Goal: Complete application form

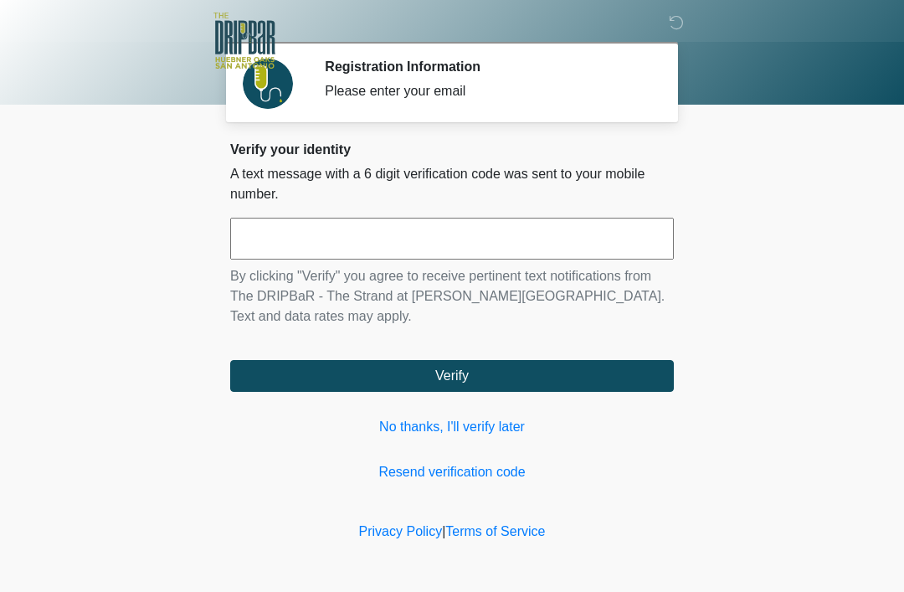
click at [503, 238] on input "text" at bounding box center [452, 239] width 444 height 42
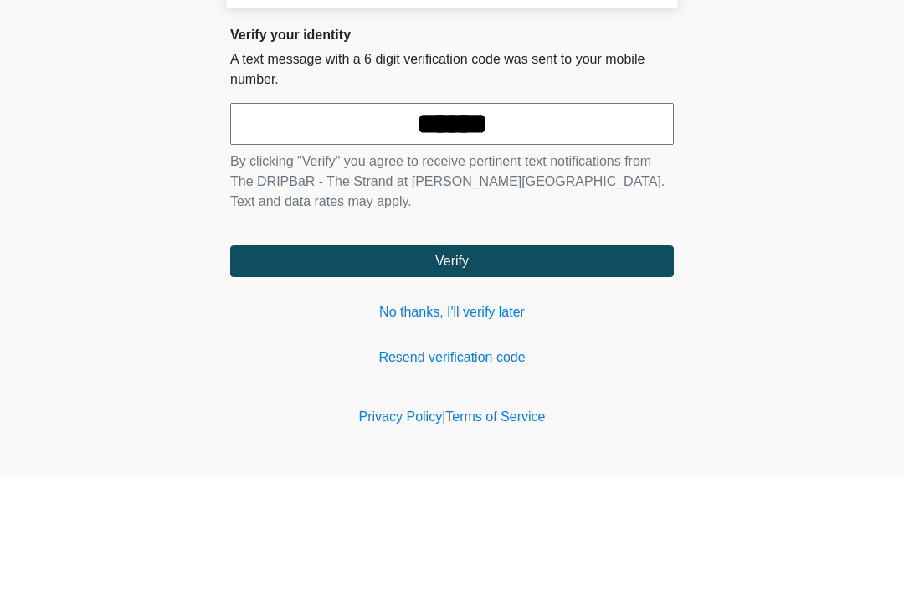
type input "******"
click at [452, 360] on button "Verify" at bounding box center [452, 376] width 444 height 32
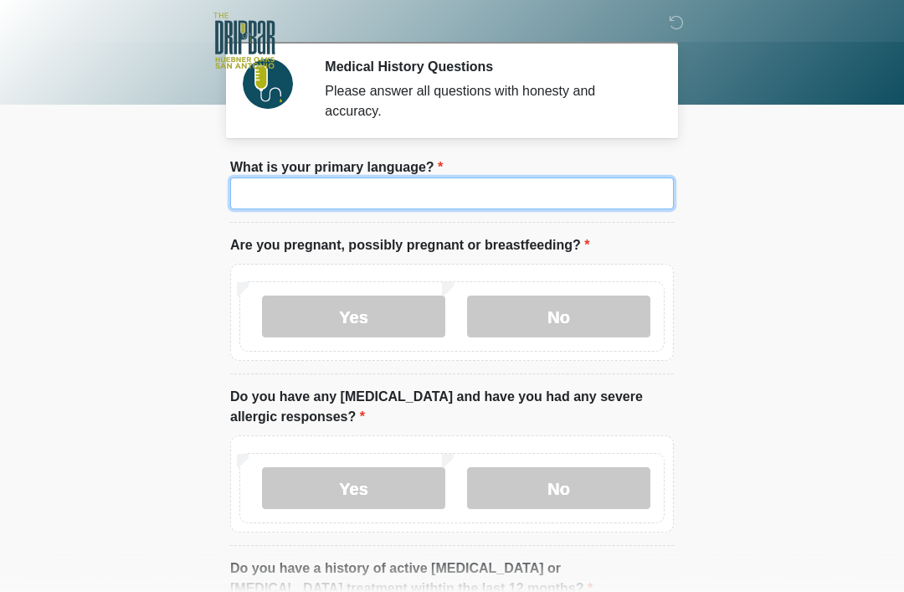
click at [556, 192] on input "What is your primary language?" at bounding box center [452, 193] width 444 height 32
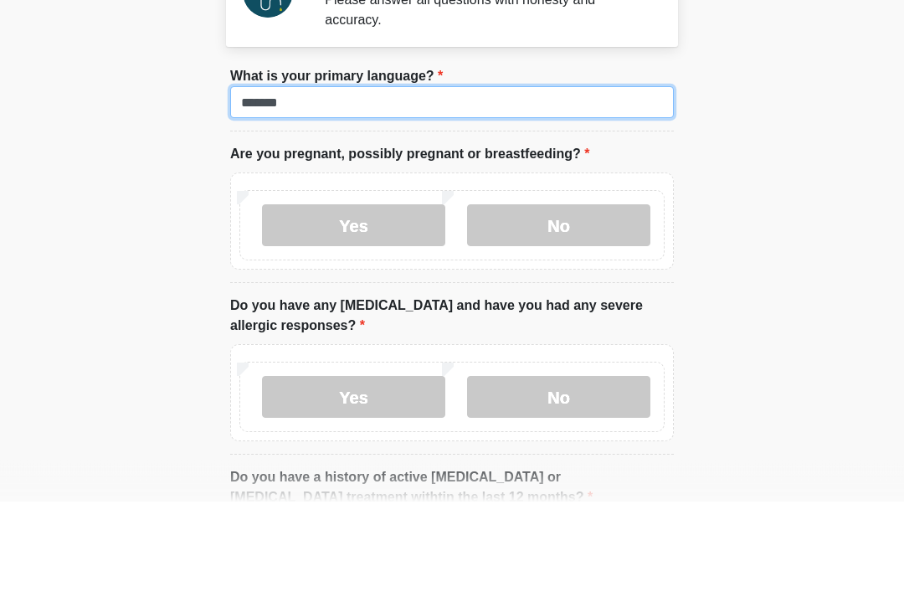
type input "*******"
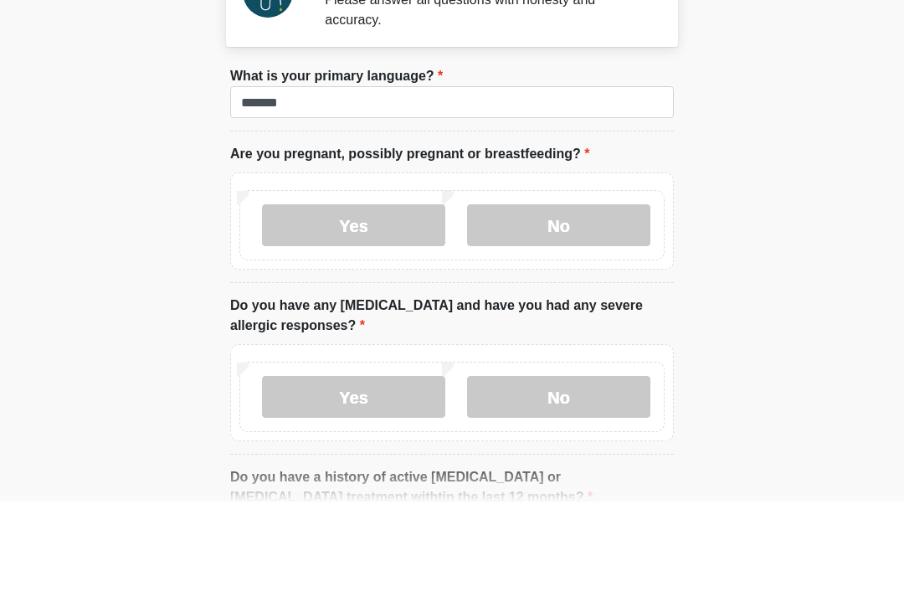
click at [542, 296] on label "No" at bounding box center [558, 317] width 183 height 42
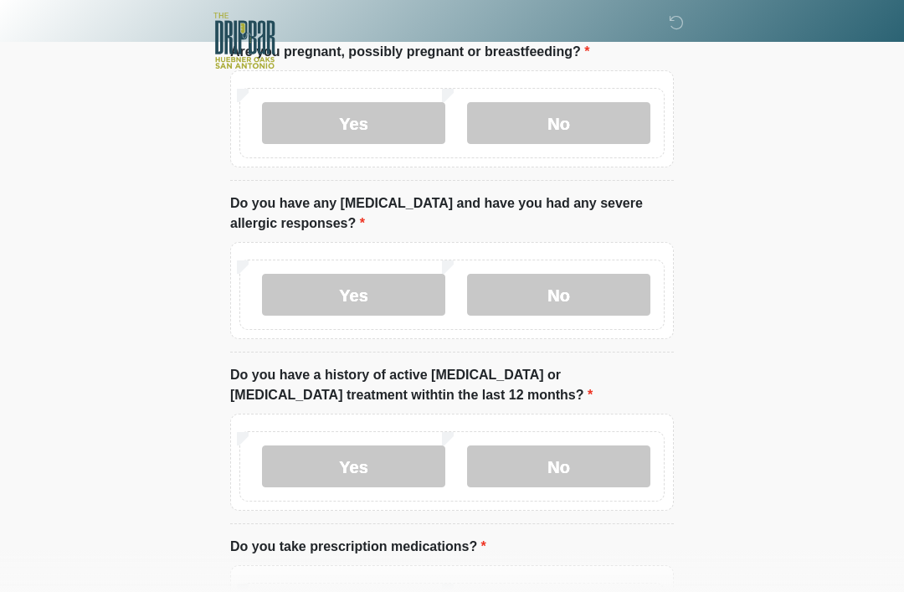
scroll to position [195, 0]
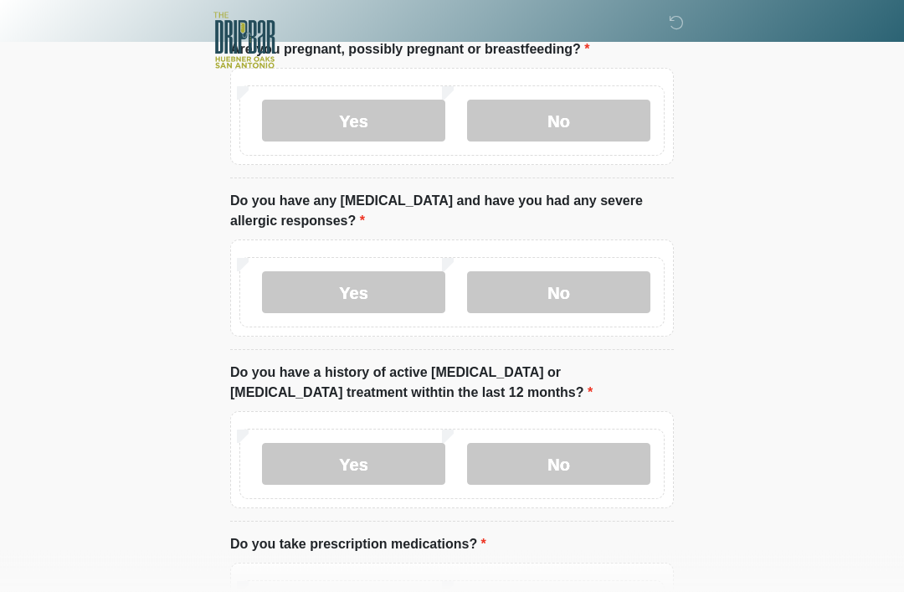
click at [587, 306] on label "No" at bounding box center [558, 293] width 183 height 42
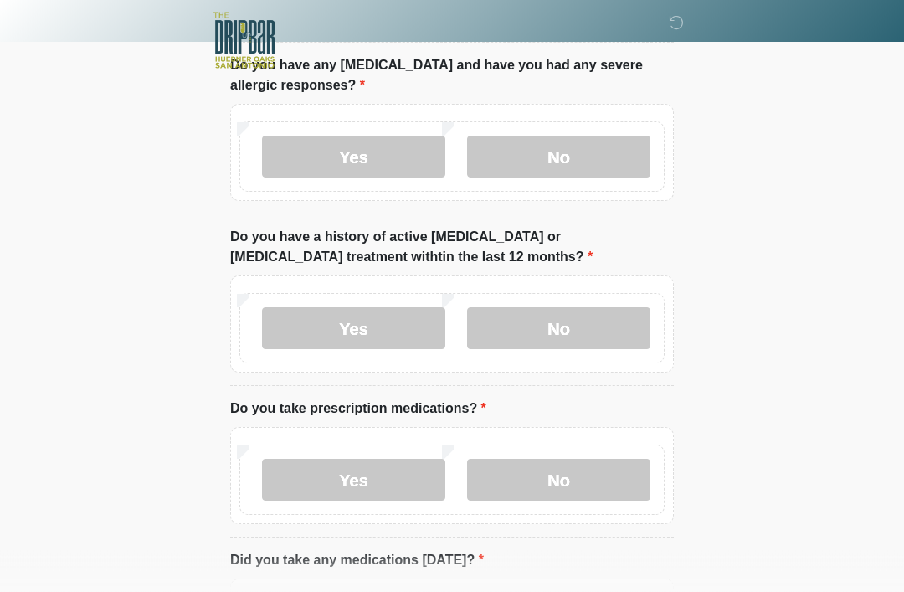
scroll to position [350, 0]
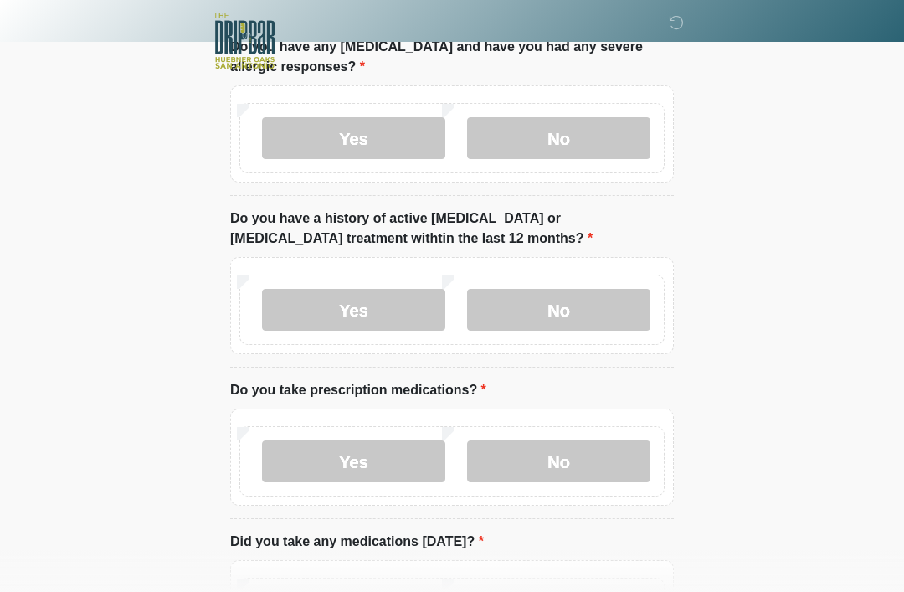
click at [599, 311] on label "No" at bounding box center [558, 310] width 183 height 42
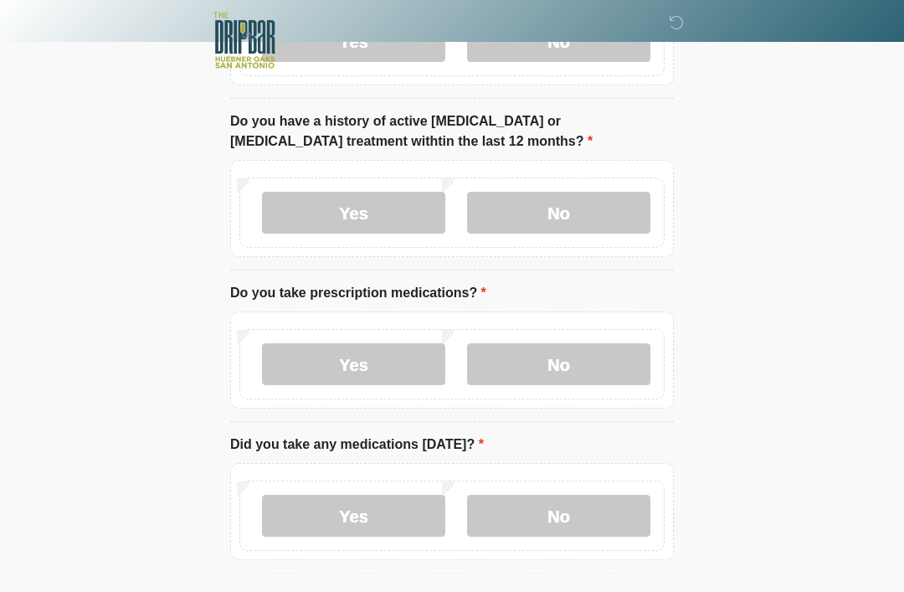
click at [397, 360] on label "Yes" at bounding box center [353, 365] width 183 height 42
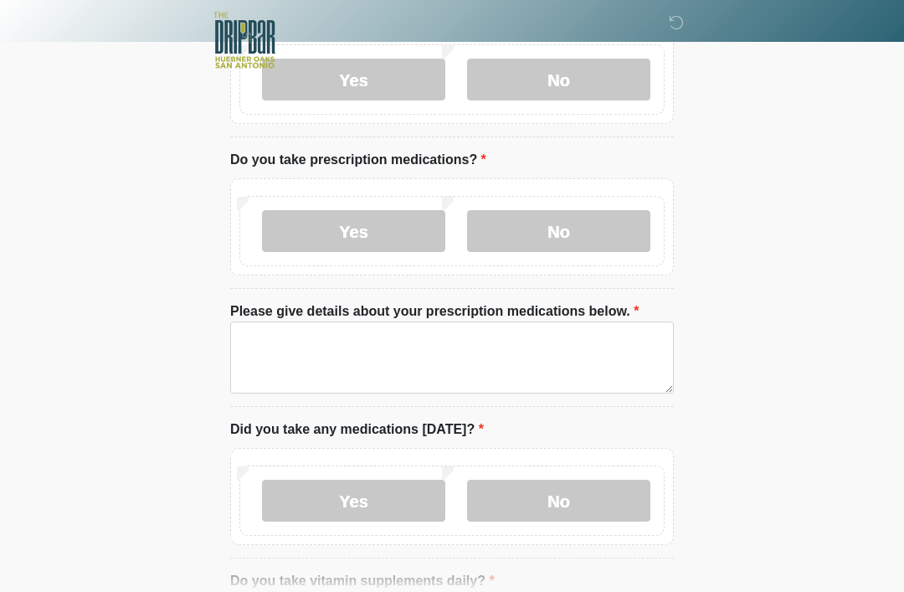
scroll to position [626, 0]
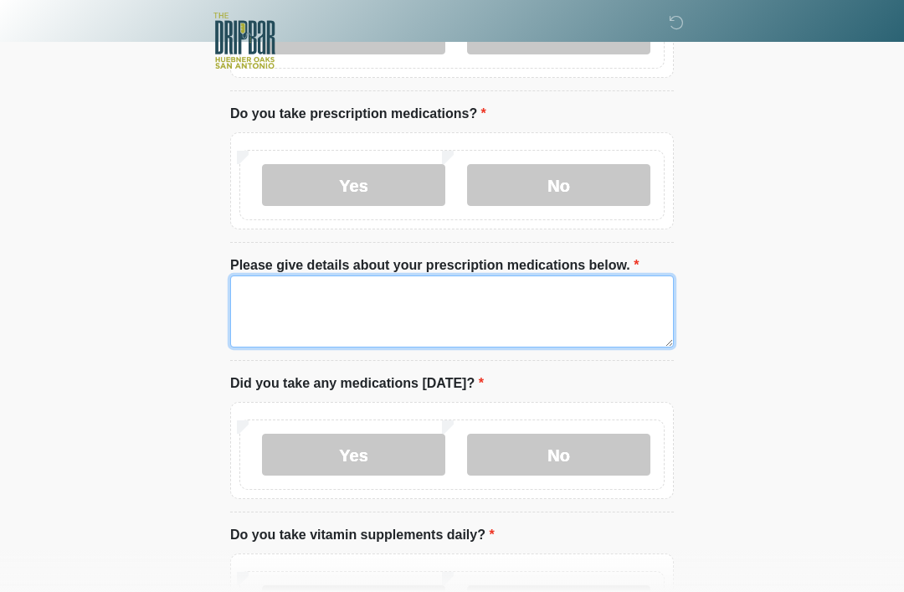
click at [574, 307] on textarea "Please give details about your prescription medications below." at bounding box center [452, 311] width 444 height 72
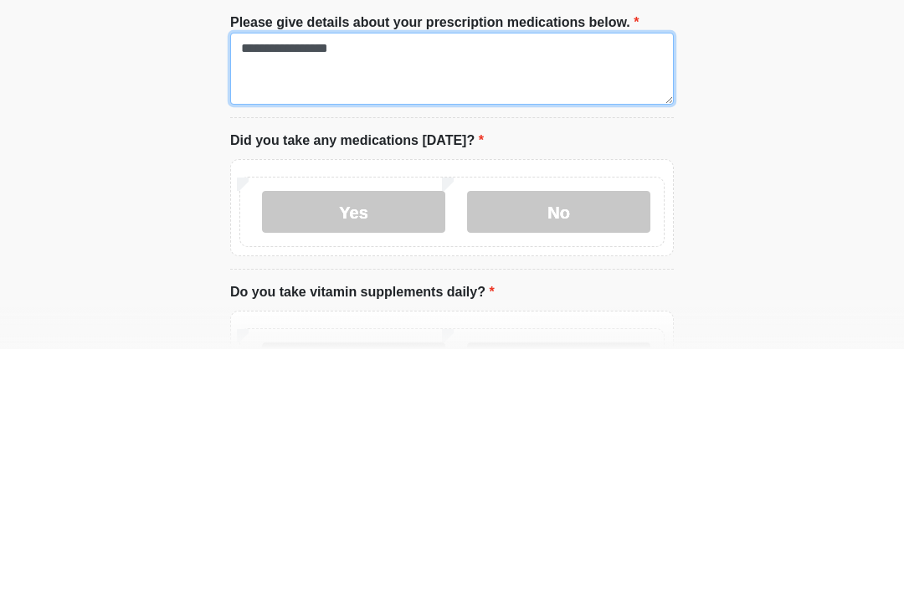
type textarea "**********"
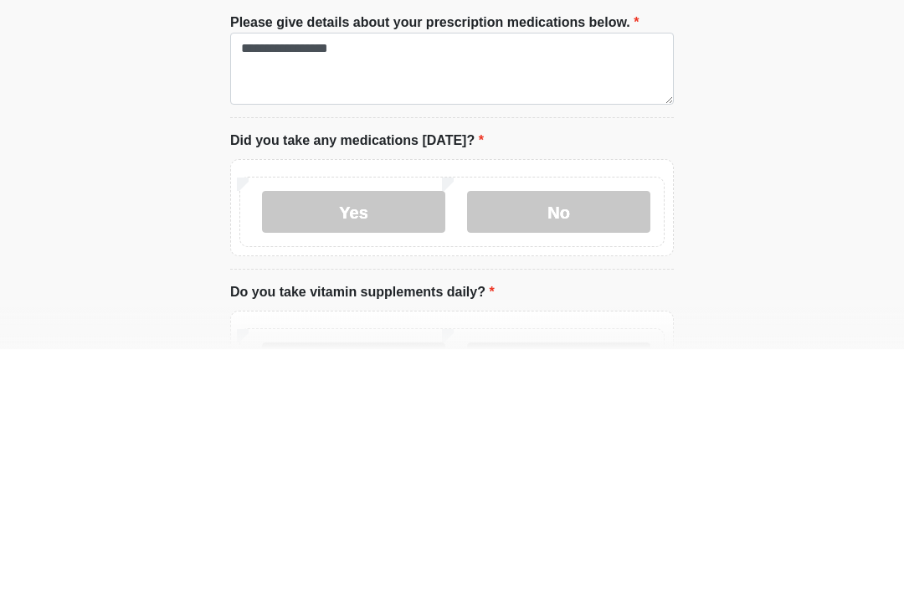
click at [528, 434] on label "No" at bounding box center [558, 455] width 183 height 42
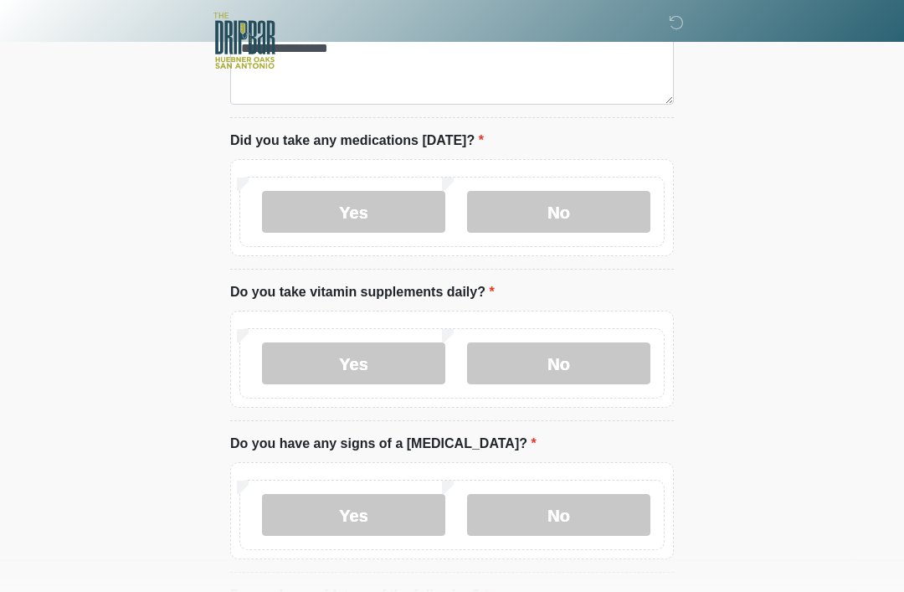
click at [548, 358] on label "No" at bounding box center [558, 363] width 183 height 42
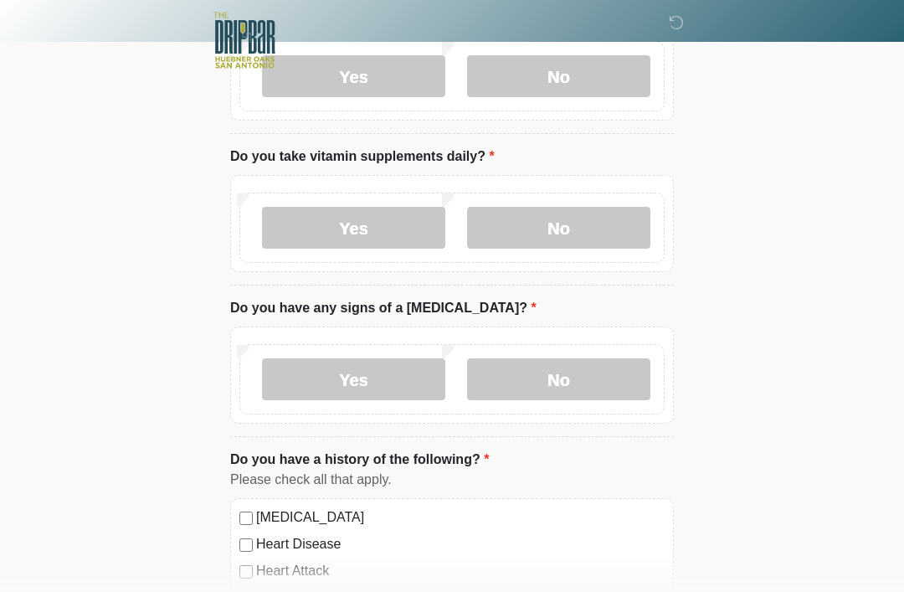
click at [601, 378] on label "No" at bounding box center [558, 380] width 183 height 42
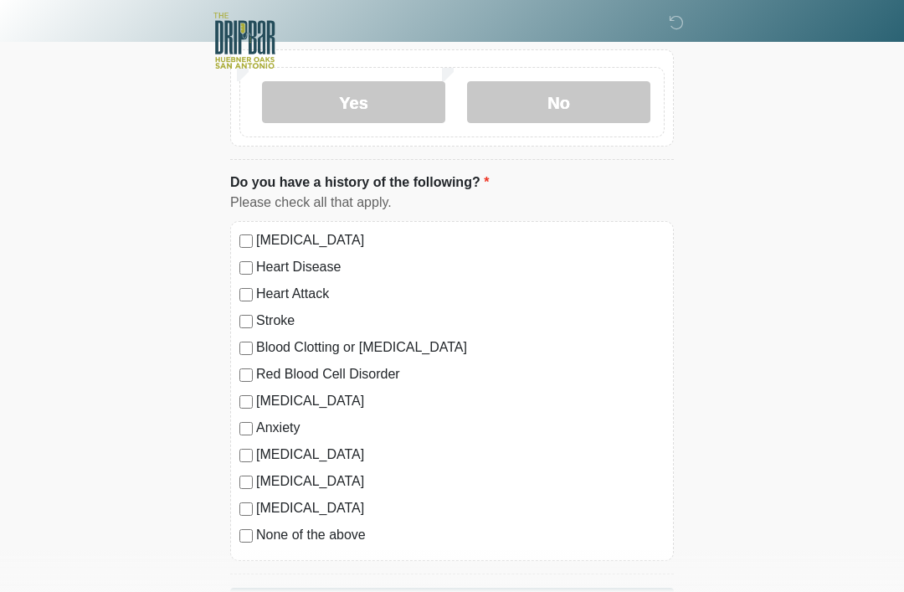
scroll to position [1342, 0]
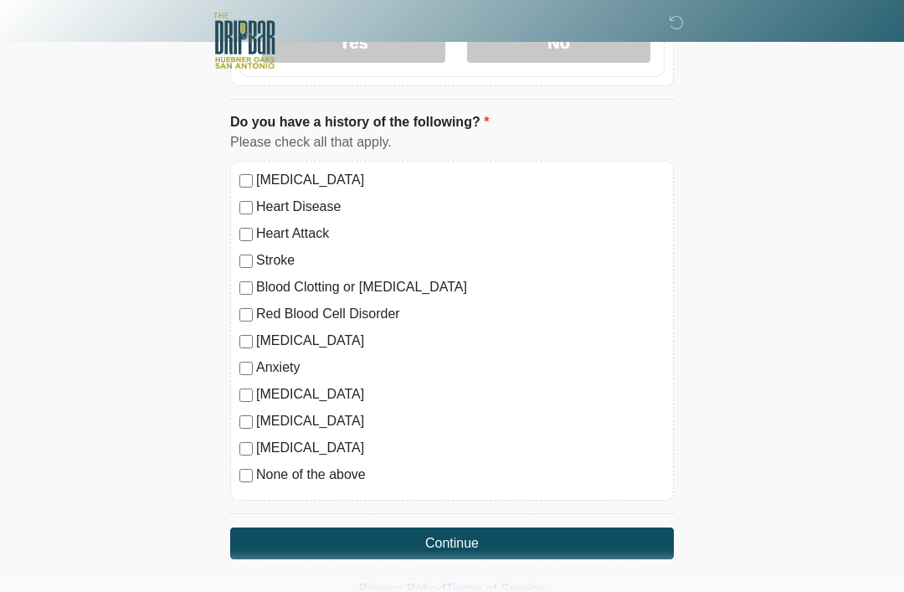
click at [265, 264] on label "Stroke" at bounding box center [460, 260] width 409 height 20
click at [439, 290] on label "Blood Clotting or [MEDICAL_DATA]" at bounding box center [460, 287] width 409 height 20
click at [298, 343] on label "[MEDICAL_DATA]" at bounding box center [460, 341] width 409 height 20
click at [298, 342] on label "[MEDICAL_DATA]" at bounding box center [460, 341] width 409 height 20
click at [285, 368] on label "Anxiety" at bounding box center [460, 367] width 409 height 20
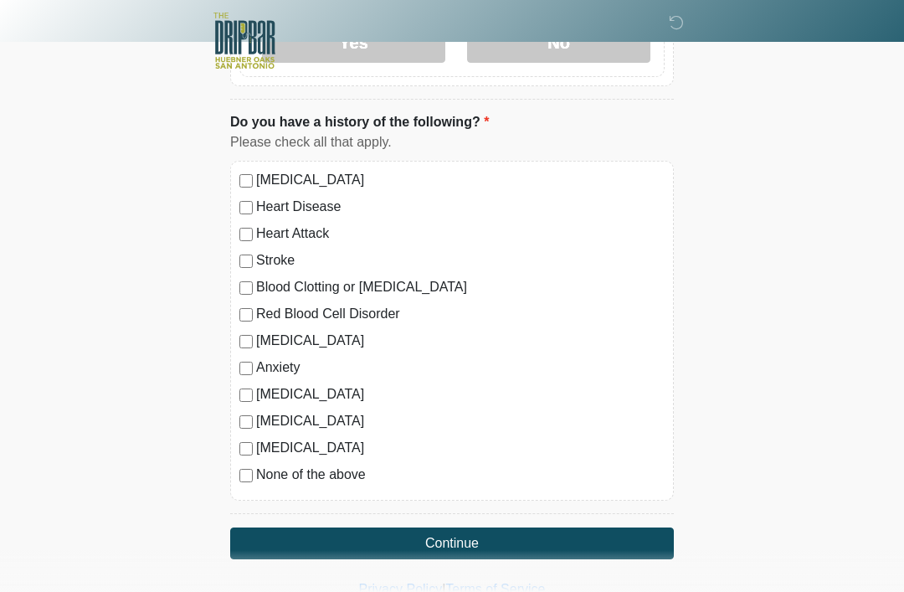
click at [301, 346] on label "[MEDICAL_DATA]" at bounding box center [460, 341] width 409 height 20
click at [334, 414] on label "[MEDICAL_DATA]" at bounding box center [460, 421] width 409 height 20
click at [417, 540] on button "Continue" at bounding box center [452, 543] width 444 height 32
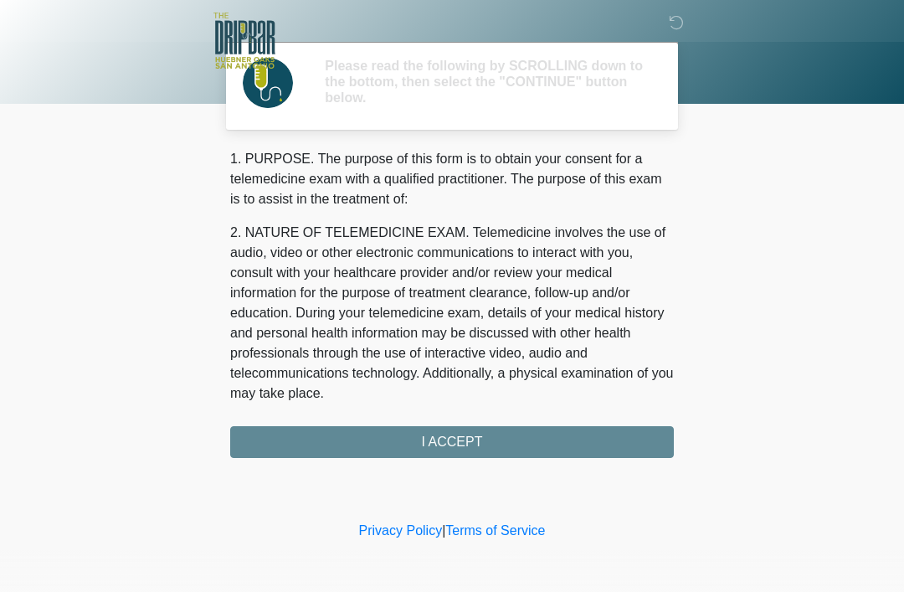
scroll to position [0, 0]
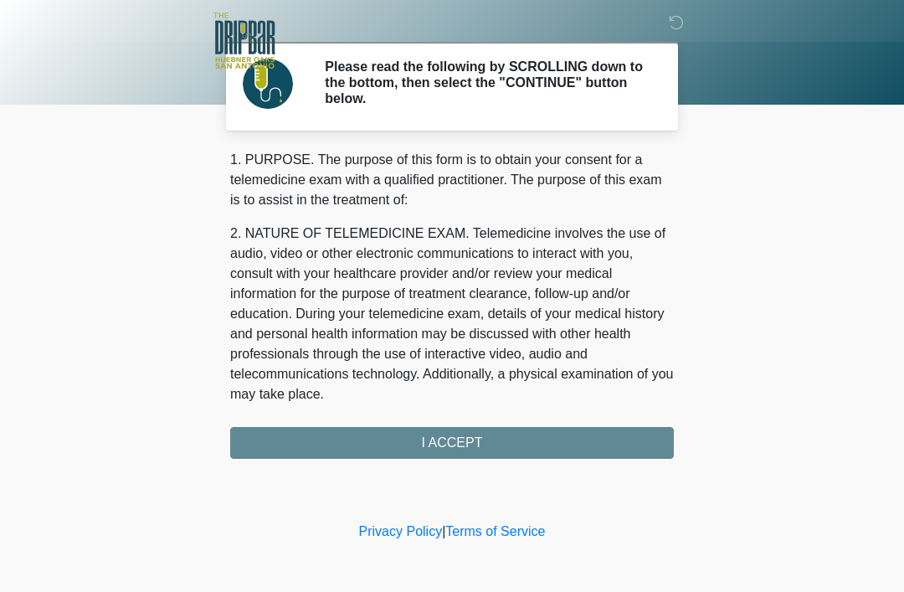
click at [467, 441] on div "1. PURPOSE. The purpose of this form is to obtain your consent for a telemedici…" at bounding box center [452, 304] width 444 height 309
click at [459, 439] on div "1. PURPOSE. The purpose of this form is to obtain your consent for a telemedici…" at bounding box center [452, 304] width 444 height 309
click at [467, 439] on div "1. PURPOSE. The purpose of this form is to obtain your consent for a telemedici…" at bounding box center [452, 304] width 444 height 309
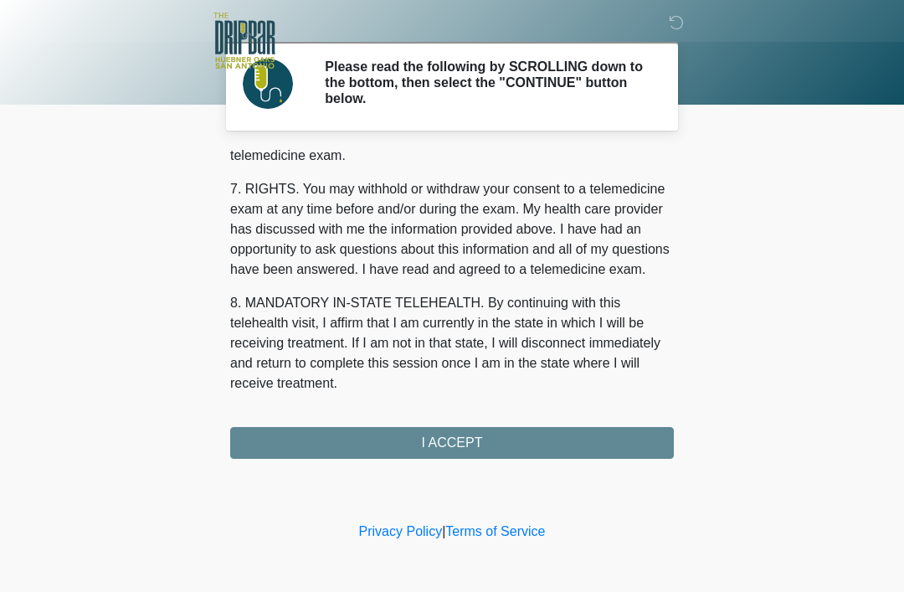
scroll to position [734, 0]
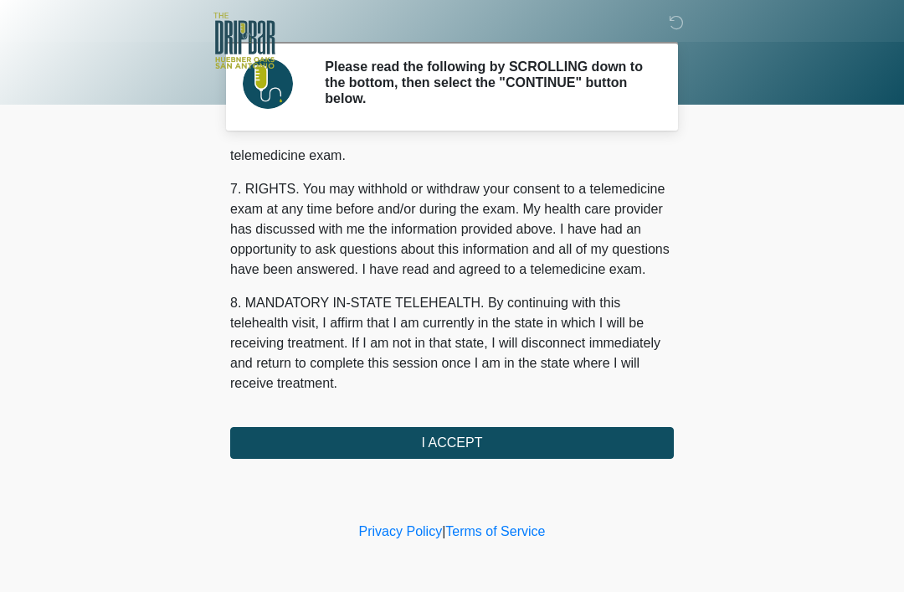
click at [450, 449] on button "I ACCEPT" at bounding box center [452, 443] width 444 height 32
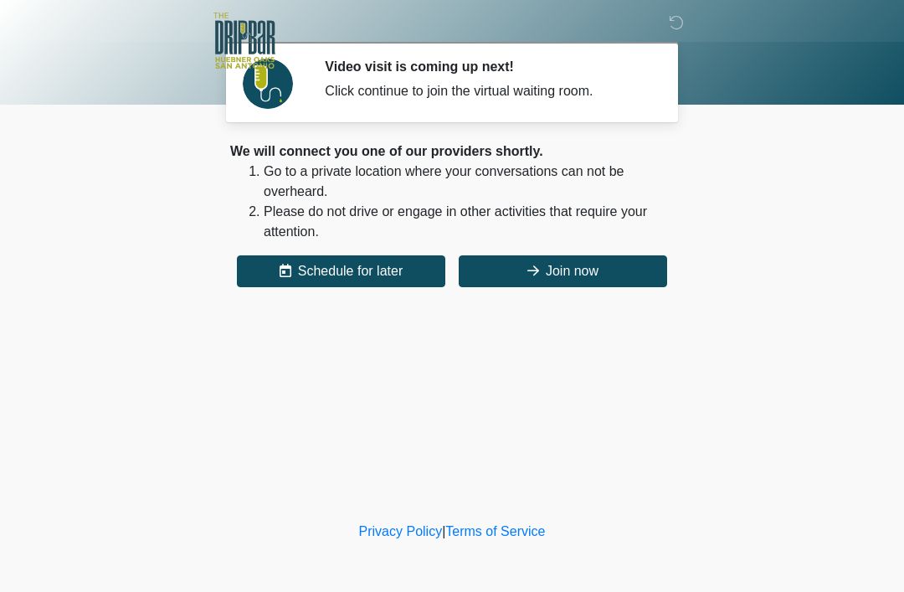
click at [578, 270] on button "Join now" at bounding box center [563, 271] width 208 height 32
